Goal: Task Accomplishment & Management: Complete application form

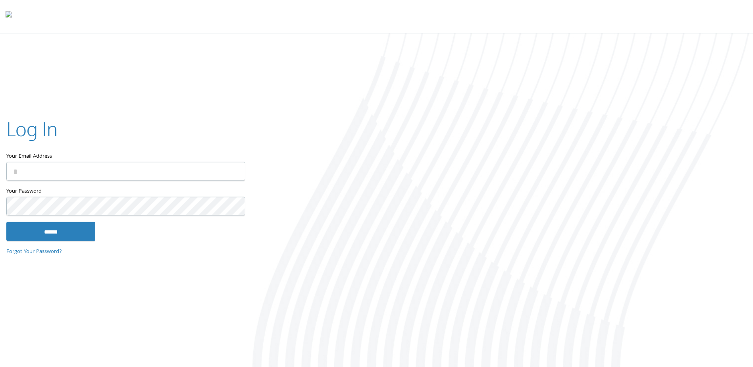
drag, startPoint x: 184, startPoint y: 166, endPoint x: 183, endPoint y: 172, distance: 5.7
click at [184, 167] on input "Your Email Address" at bounding box center [125, 171] width 239 height 19
click at [174, 173] on input "Your Email Address" at bounding box center [125, 171] width 239 height 19
drag, startPoint x: 234, startPoint y: 130, endPoint x: 234, endPoint y: 135, distance: 5.2
click at [235, 130] on div "Log In" at bounding box center [125, 130] width 238 height 30
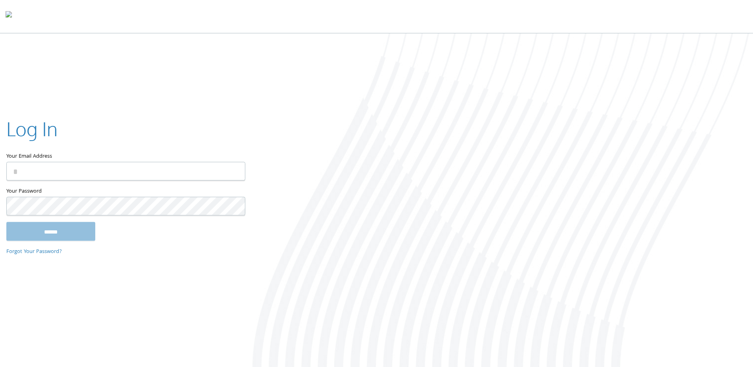
click at [62, 172] on input "Your Email Address" at bounding box center [125, 171] width 239 height 19
click at [133, 178] on input "Your Email Address" at bounding box center [125, 171] width 239 height 19
type input "**********"
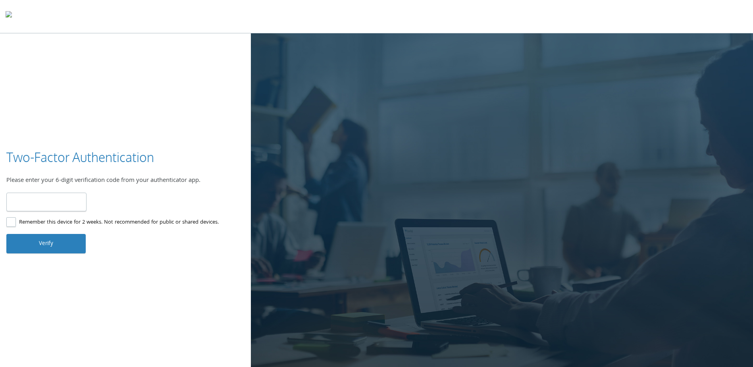
click at [37, 198] on input "number" at bounding box center [46, 201] width 80 height 19
click at [33, 198] on input "number" at bounding box center [46, 201] width 80 height 19
type input "******"
